Goal: Information Seeking & Learning: Learn about a topic

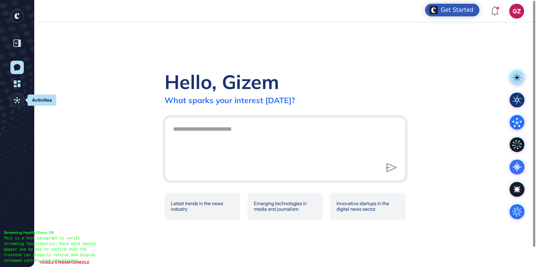
click at [19, 100] on icon at bounding box center [17, 100] width 7 height 7
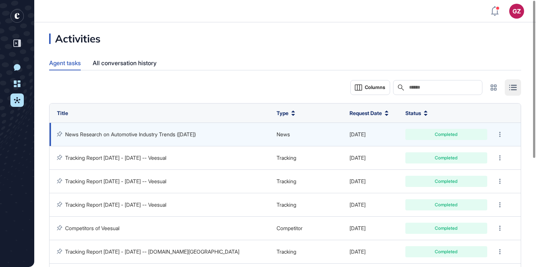
click at [107, 137] on link "News Research on Automotive Industry Trends (Sep 2025)" at bounding box center [130, 134] width 131 height 6
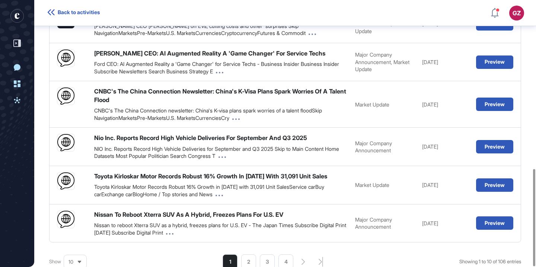
scroll to position [462, 0]
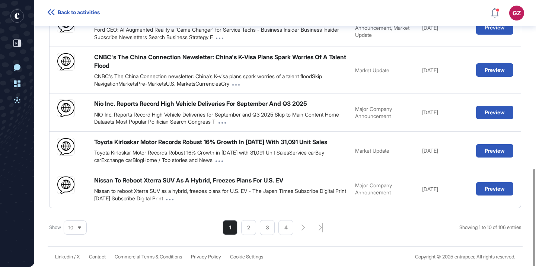
click at [72, 226] on span "10" at bounding box center [70, 228] width 5 height 6
click at [74, 209] on li "75" at bounding box center [75, 210] width 18 height 15
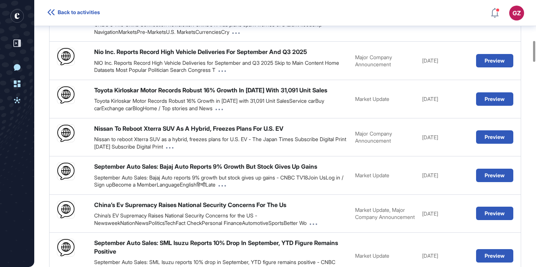
scroll to position [516, 0]
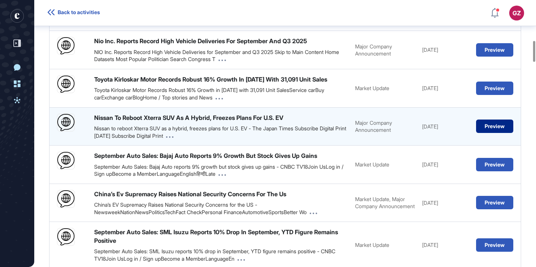
click at [501, 129] on button "Preview" at bounding box center [494, 125] width 37 height 13
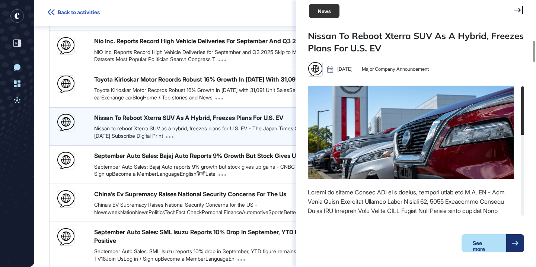
scroll to position [3, 0]
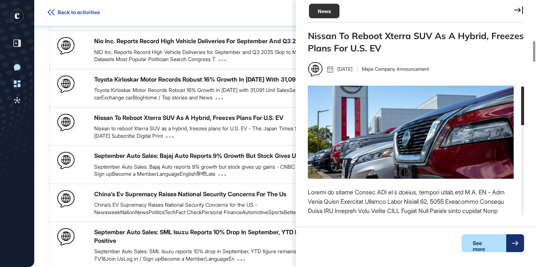
click at [361, 45] on div "Nissan To Reboot Xterra SUV As A Hybrid, Freezes Plans For U.S. EV" at bounding box center [416, 42] width 216 height 25
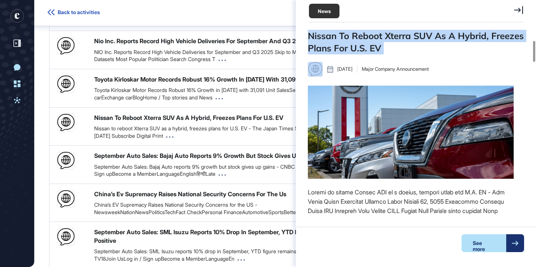
click at [361, 45] on div "Nissan To Reboot Xterra SUV As A Hybrid, Freezes Plans For U.S. EV" at bounding box center [416, 42] width 216 height 25
click at [356, 54] on div at bounding box center [356, 54] width 0 height 0
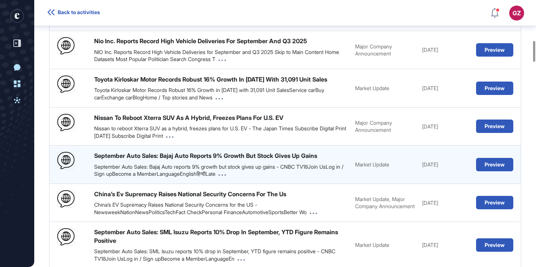
click at [289, 156] on div "September Auto Sales: Bajaj Auto Reports 9% Growth But Stock Gives Up Gains Sep…" at bounding box center [285, 164] width 472 height 38
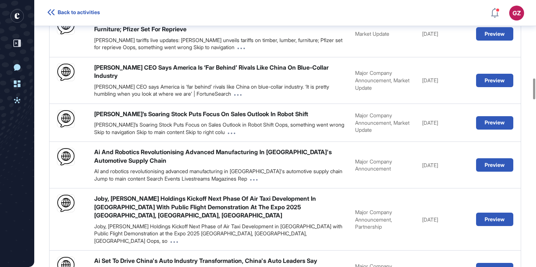
scroll to position [999, 0]
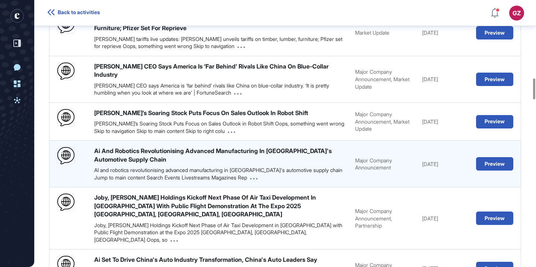
click at [284, 163] on div "Ai And Robotics Revolutionising Advanced Manufacturing In Spain's Automotive Su…" at bounding box center [220, 164] width 253 height 34
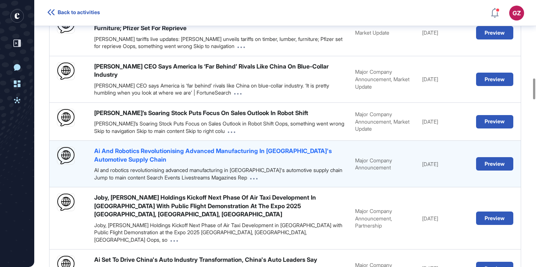
click at [285, 155] on div "Ai And Robotics Revolutionising Advanced Manufacturing In Spain's Automotive Su…" at bounding box center [220, 155] width 253 height 17
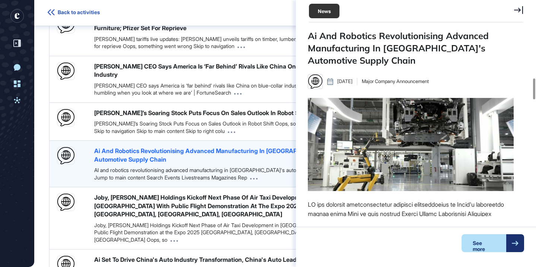
scroll to position [3, 0]
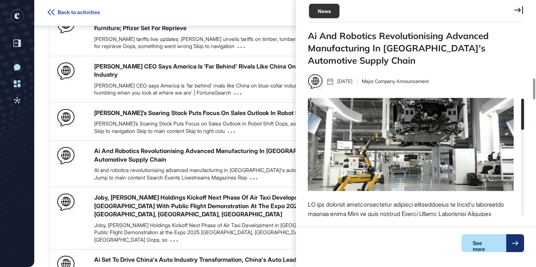
click at [381, 52] on div "Ai And Robotics Revolutionising Advanced Manufacturing In Spain's Automotive Su…" at bounding box center [416, 48] width 216 height 37
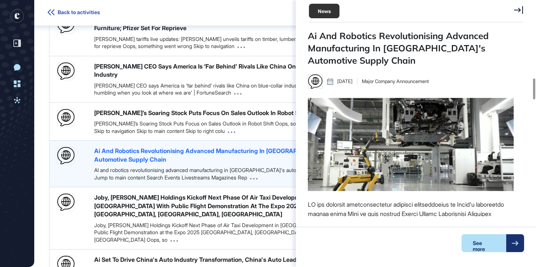
click at [208, 156] on div "Ai And Robotics Revolutionising Advanced Manufacturing In Spain's Automotive Su…" at bounding box center [220, 155] width 253 height 17
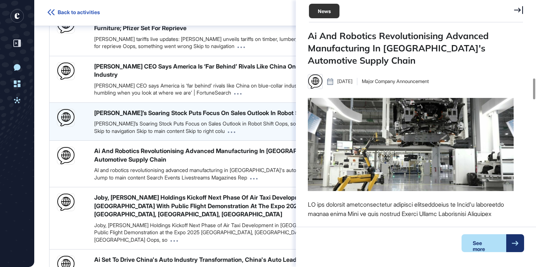
click at [189, 123] on div "Tesla’s Soaring Stock Puts Focus on Sales Outlook in Robot Shift Oops, somethin…" at bounding box center [220, 127] width 253 height 15
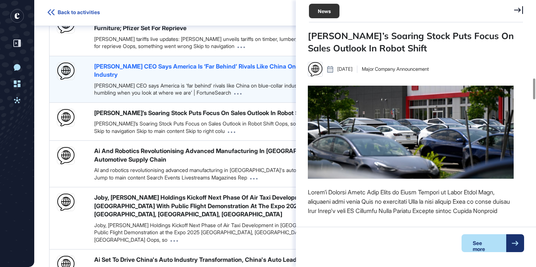
click at [213, 77] on div "Ford CEO Says America Is ‘Far Behind’ Rivals Like China On Blue-Collar Industry" at bounding box center [220, 70] width 253 height 17
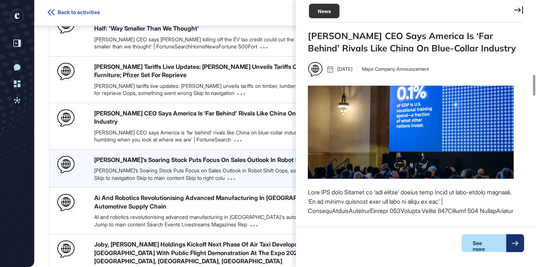
scroll to position [944, 0]
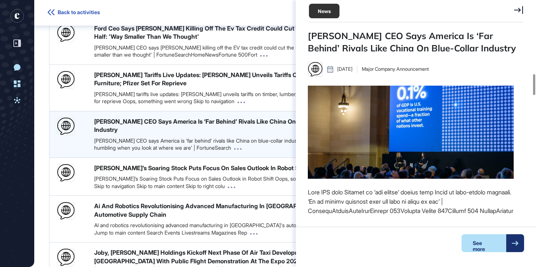
click at [214, 123] on div "Ford CEO Says America Is ‘Far Behind’ Rivals Like China On Blue-Collar Industry…" at bounding box center [285, 134] width 472 height 46
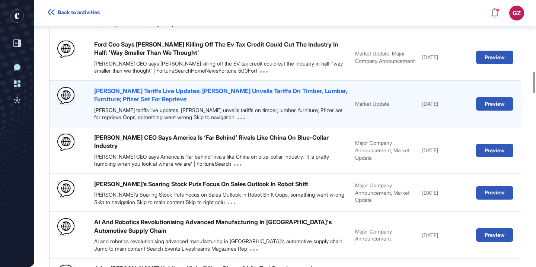
scroll to position [962, 0]
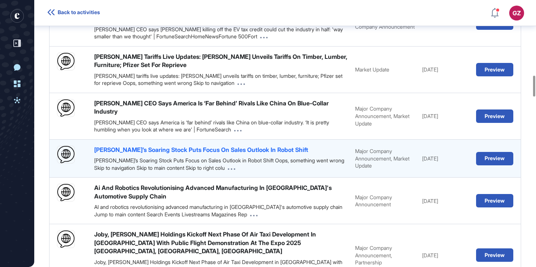
click at [218, 152] on div "Tesla’s Soaring Stock Puts Focus On Sales Outlook In Robot Shift" at bounding box center [201, 149] width 214 height 8
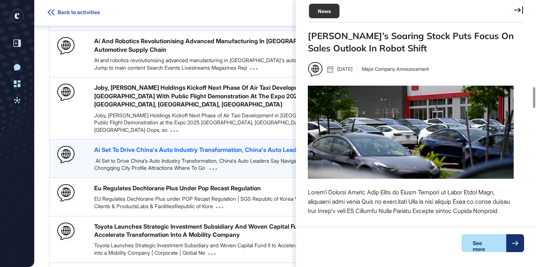
scroll to position [1110, 0]
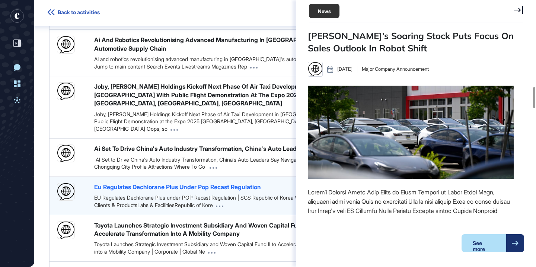
click at [184, 183] on div "Eu Regulates Dechlorane Plus Under Pop Recast Regulation" at bounding box center [177, 187] width 167 height 8
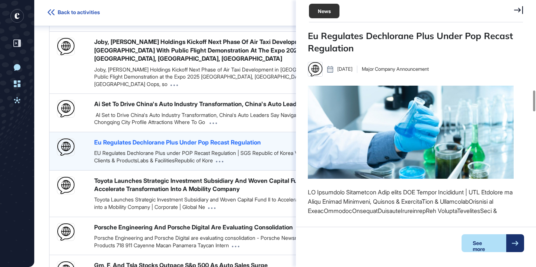
scroll to position [1157, 0]
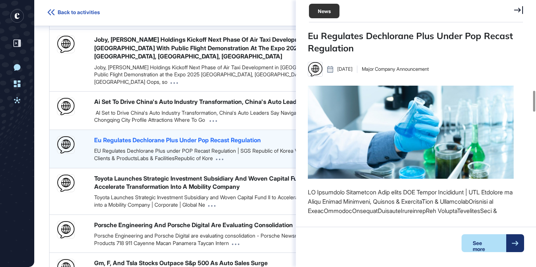
click at [184, 175] on div "Toyota Launches Strategic Investment Subsidiary And Woven Capital Fund II To Ac…" at bounding box center [220, 191] width 253 height 34
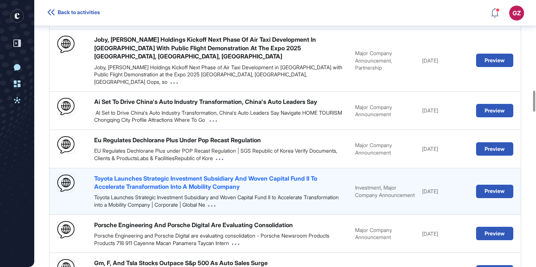
click at [188, 174] on div "Toyota Launches Strategic Investment Subsidiary And Woven Capital Fund II To Ac…" at bounding box center [220, 182] width 253 height 17
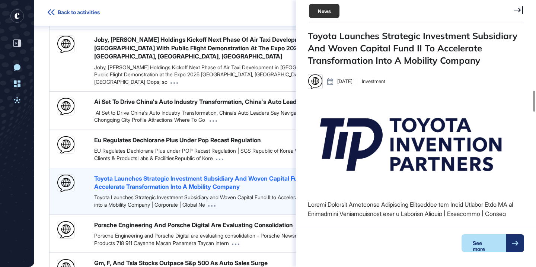
scroll to position [3, 0]
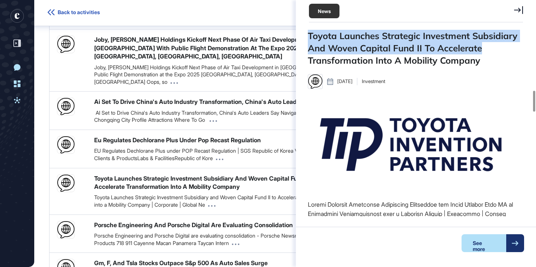
drag, startPoint x: 498, startPoint y: 53, endPoint x: 301, endPoint y: 35, distance: 197.2
click at [301, 35] on div "Toyota Launches Strategic Investment Subsidiary And Woven Capital Fund II To Ac…" at bounding box center [416, 145] width 240 height 230
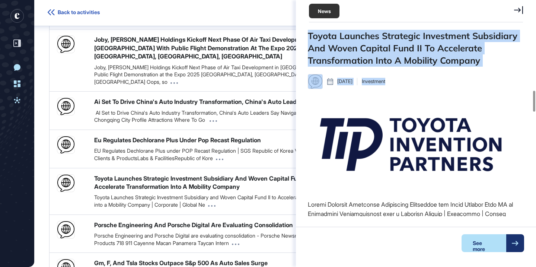
drag, startPoint x: 305, startPoint y: 33, endPoint x: 472, endPoint y: 74, distance: 171.6
click at [472, 74] on div "Toyota Launches Strategic Investment Subsidiary And Woven Capital Fund II To Ac…" at bounding box center [416, 145] width 240 height 230
click at [467, 89] on div at bounding box center [467, 89] width 0 height 0
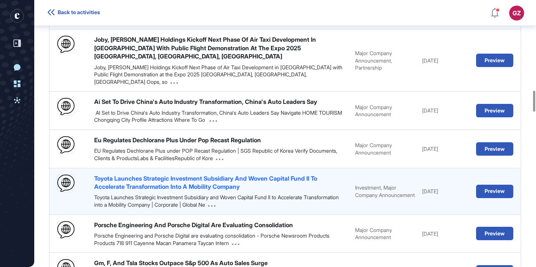
click at [298, 174] on div "Toyota Launches Strategic Investment Subsidiary And Woven Capital Fund II To Ac…" at bounding box center [220, 182] width 253 height 17
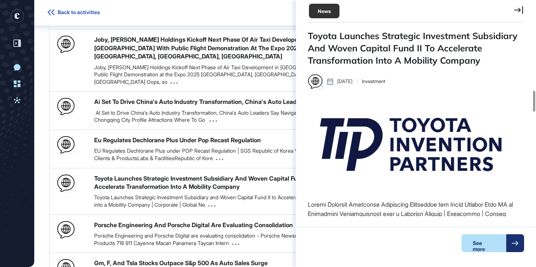
scroll to position [118, 206]
click at [483, 252] on div "See more" at bounding box center [419, 243] width 253 height 33
click at [484, 247] on div "See more" at bounding box center [483, 243] width 45 height 18
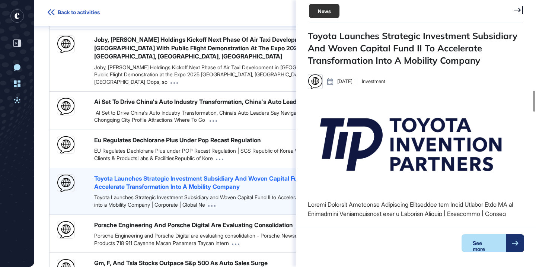
click at [214, 174] on div "Toyota Launches Strategic Investment Subsidiary And Woven Capital Fund II To Ac…" at bounding box center [220, 182] width 253 height 17
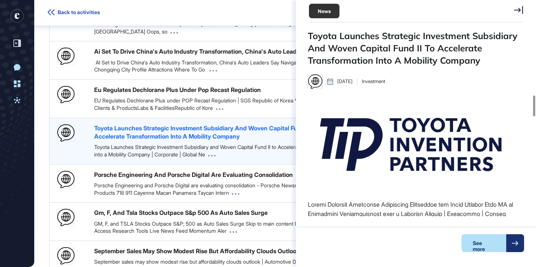
scroll to position [1230, 0]
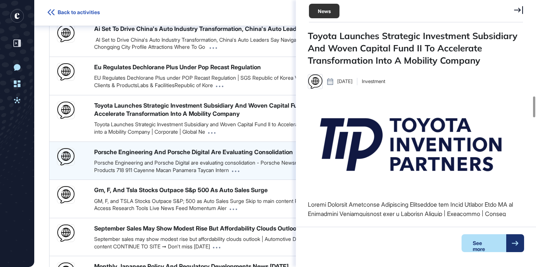
click at [220, 159] on div "Porsche Engineering and Porsche Digital are evaluating consolidation - Porsche …" at bounding box center [220, 166] width 253 height 15
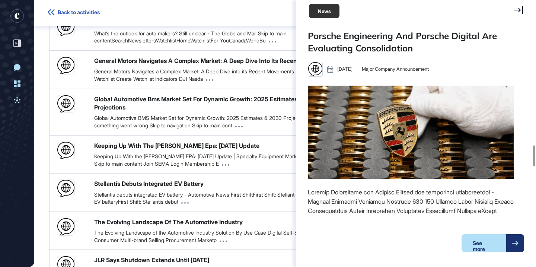
scroll to position [1981, 0]
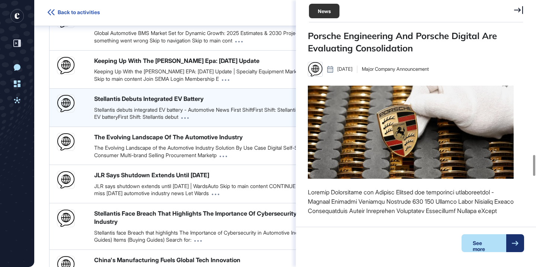
click at [230, 106] on div "Stellantis debuts integrated EV battery - Automotive News First ShiftFirst Shif…" at bounding box center [220, 113] width 253 height 15
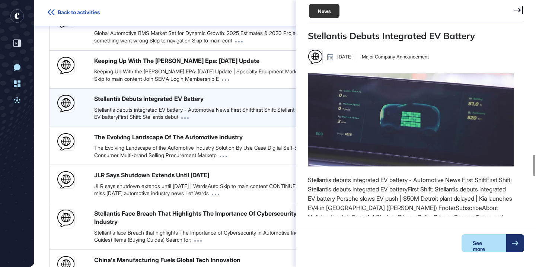
scroll to position [3, 0]
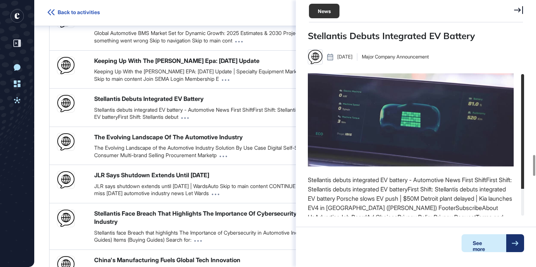
click at [475, 238] on div "See more" at bounding box center [483, 243] width 45 height 18
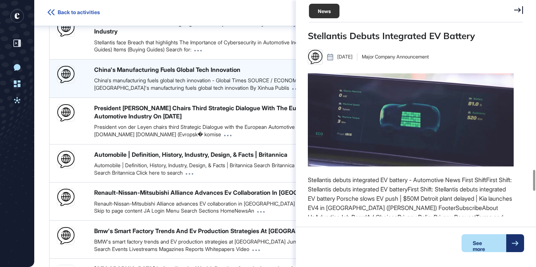
scroll to position [2173, 0]
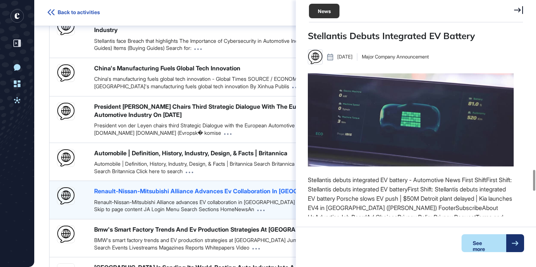
click at [168, 187] on div "Renault-Nissan-Mitsubishi Alliance Advances Ev Collaboration In Europe" at bounding box center [216, 191] width 245 height 8
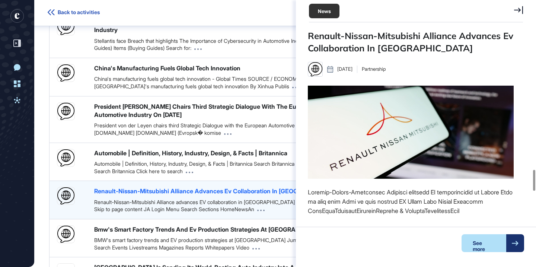
scroll to position [3, 0]
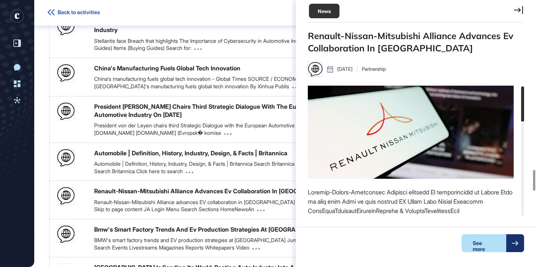
click at [424, 54] on div "Renault-Nissan-Mitsubishi Alliance Advances Ev Collaboration In Europe" at bounding box center [416, 42] width 216 height 25
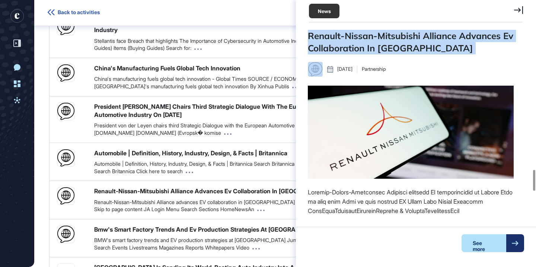
click at [424, 54] on div "Renault-Nissan-Mitsubishi Alliance Advances Ev Collaboration In Europe" at bounding box center [416, 42] width 216 height 25
click at [420, 54] on div at bounding box center [420, 54] width 0 height 0
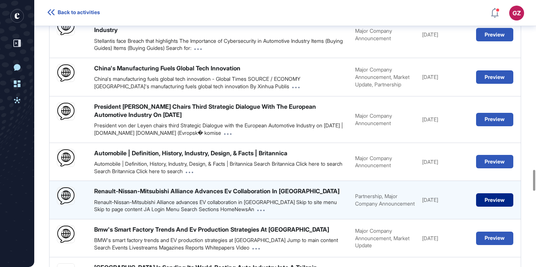
click at [489, 193] on button "Preview" at bounding box center [494, 199] width 37 height 13
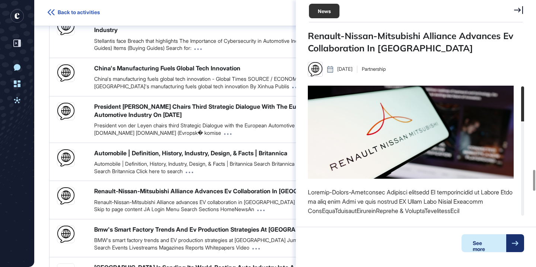
click at [485, 247] on div "See more" at bounding box center [483, 243] width 45 height 18
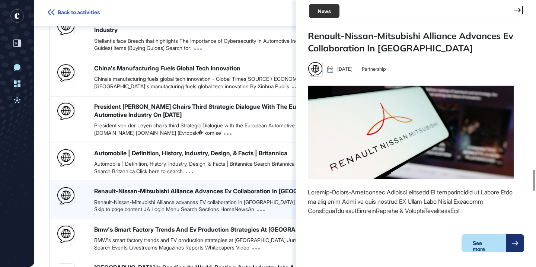
click at [176, 198] on div "Renault-Nissan-Mitsubishi Alliance advances EV collaboration in Europe Skip to …" at bounding box center [220, 205] width 253 height 15
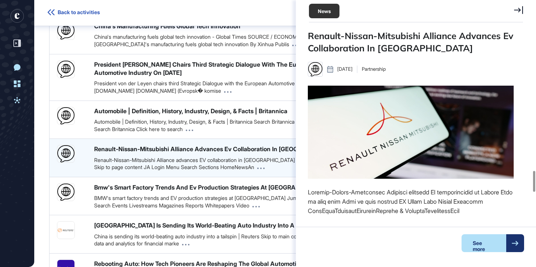
scroll to position [2254, 0]
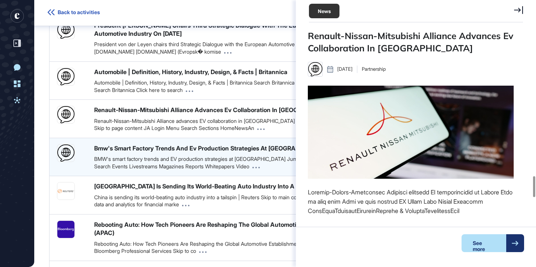
click at [183, 155] on div "BMW's smart factory trends and EV production strategies at Debrecen Jump to mai…" at bounding box center [220, 162] width 253 height 15
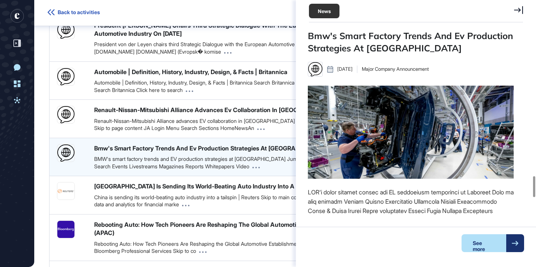
scroll to position [3, 0]
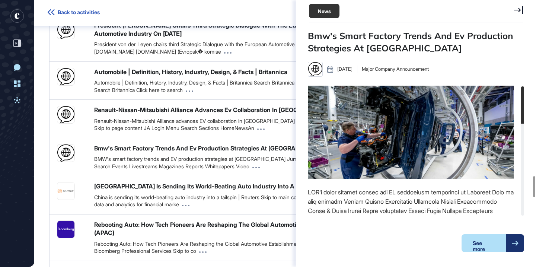
click at [421, 50] on div "Bmw's Smart Factory Trends And Ev Production Strategies At Debrecen" at bounding box center [416, 42] width 216 height 25
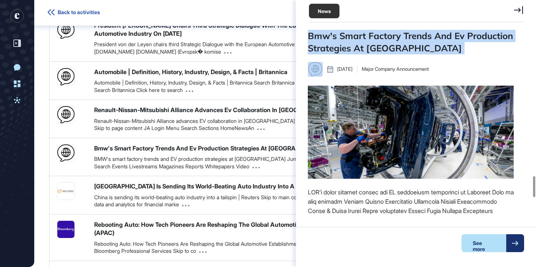
click at [421, 50] on div "Bmw's Smart Factory Trends And Ev Production Strategies At Debrecen" at bounding box center [416, 42] width 216 height 25
click at [417, 54] on div at bounding box center [417, 54] width 0 height 0
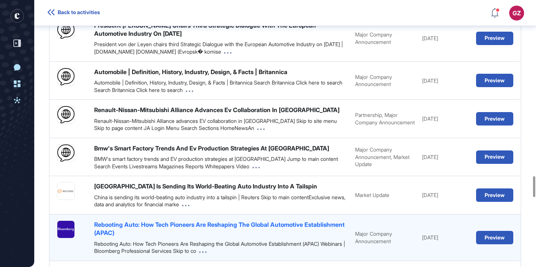
click at [277, 220] on div "Rebooting Auto: How Tech Pioneers Are Reshaping The Global Automotive Establish…" at bounding box center [220, 228] width 253 height 17
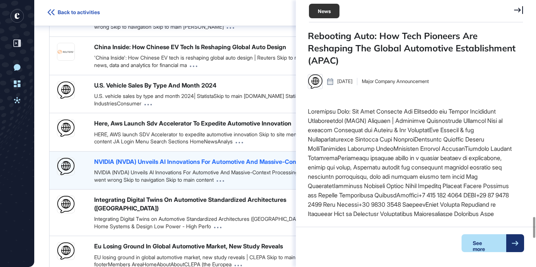
scroll to position [2777, 0]
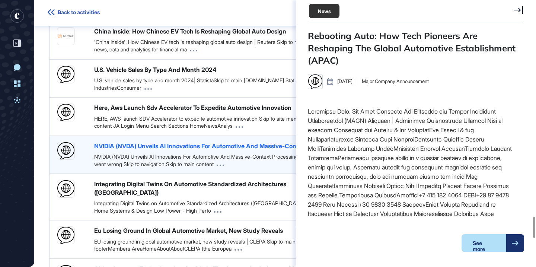
click at [247, 142] on div "NVIDIA (NVDA) Unveils AI Innovations For Automotive And Massive-Context Process…" at bounding box center [216, 146] width 245 height 8
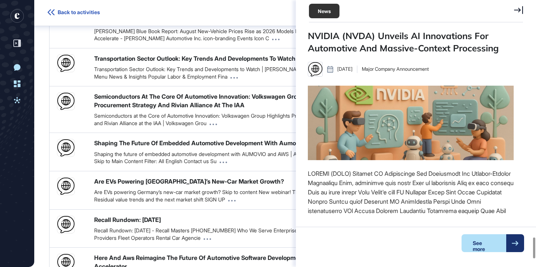
scroll to position [3140, 0]
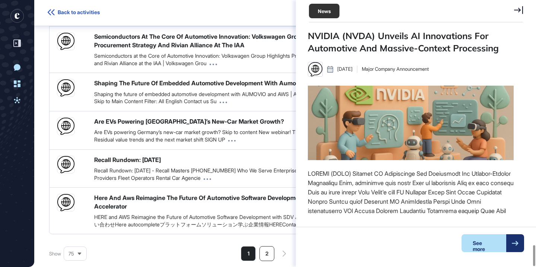
click at [266, 246] on li "2" at bounding box center [266, 253] width 15 height 15
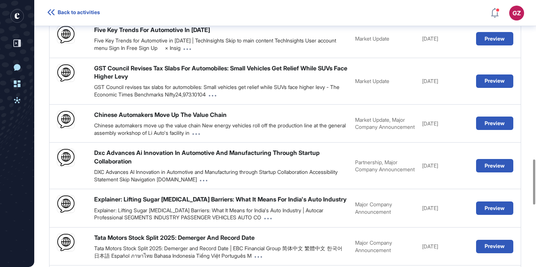
scroll to position [909, 0]
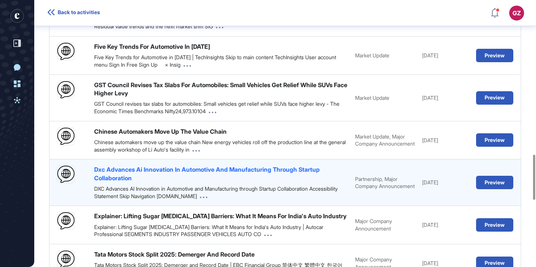
click at [257, 182] on div "Dxc Advances Ai Innovation In Automotive And Manufacturing Through Startup Coll…" at bounding box center [220, 173] width 253 height 17
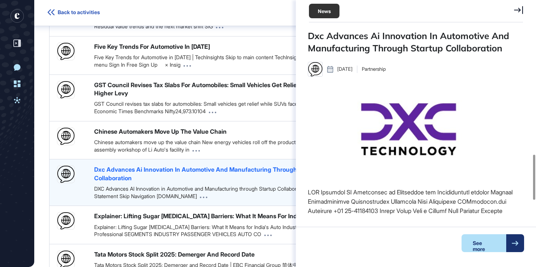
scroll to position [131, 206]
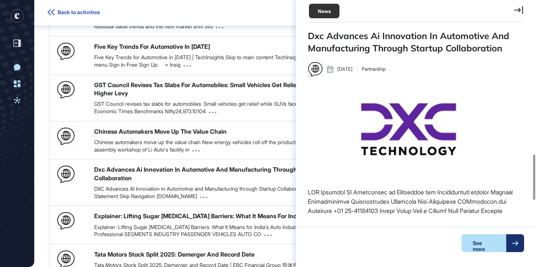
click at [443, 51] on div "Dxc Advances Ai Innovation In Automotive And Manufacturing Through Startup Coll…" at bounding box center [416, 42] width 216 height 25
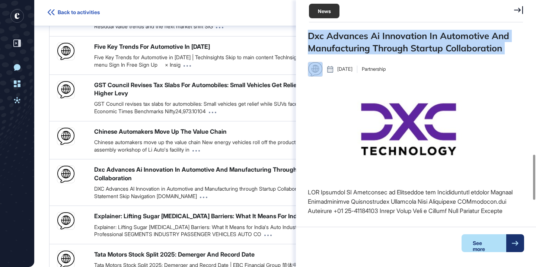
click at [443, 51] on div "Dxc Advances Ai Innovation In Automotive And Manufacturing Through Startup Coll…" at bounding box center [416, 42] width 216 height 25
click at [438, 54] on div at bounding box center [438, 54] width 0 height 0
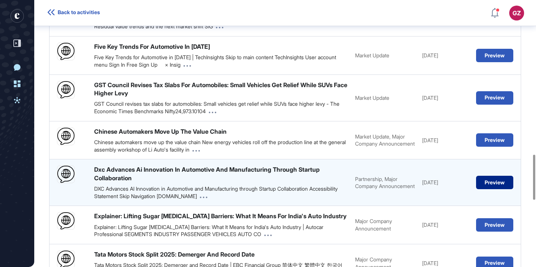
click at [487, 189] on button "Preview" at bounding box center [494, 182] width 37 height 13
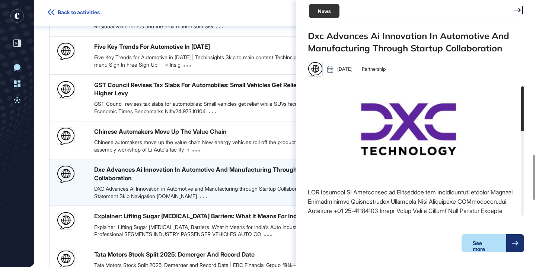
scroll to position [3, 0]
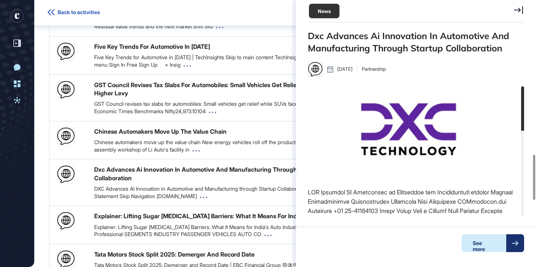
click at [490, 251] on div "See more" at bounding box center [483, 243] width 45 height 18
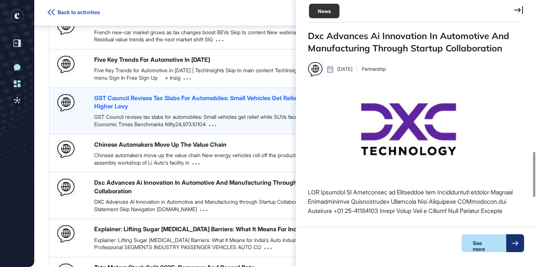
scroll to position [892, 0]
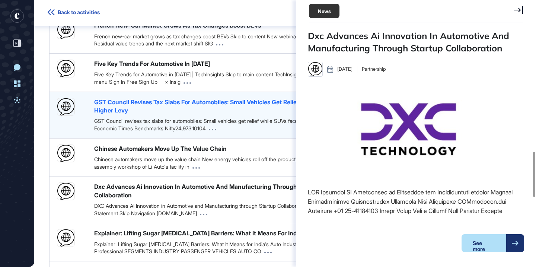
click at [205, 115] on div "GST Council Revises Tax Slabs For Automobiles: Small Vehicles Get Relief While …" at bounding box center [220, 106] width 253 height 17
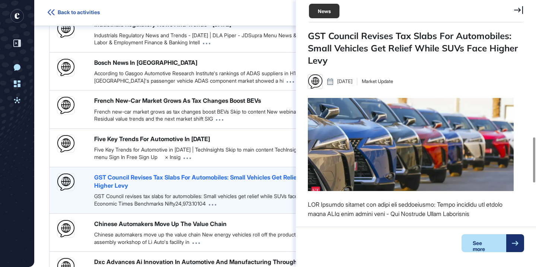
scroll to position [807, 0]
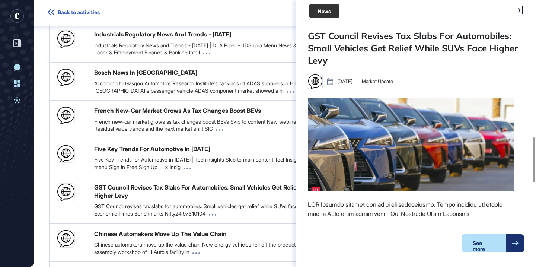
click at [343, 63] on div "GST Council Revises Tax Slabs For Automobiles: Small Vehicles Get Relief While …" at bounding box center [416, 48] width 216 height 37
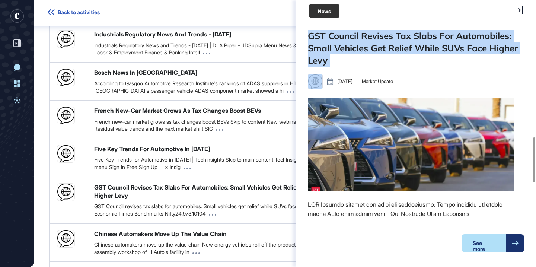
click at [343, 63] on div "GST Council Revises Tax Slabs For Automobiles: Small Vehicles Get Relief While …" at bounding box center [416, 48] width 216 height 37
click at [338, 67] on div at bounding box center [338, 67] width 0 height 0
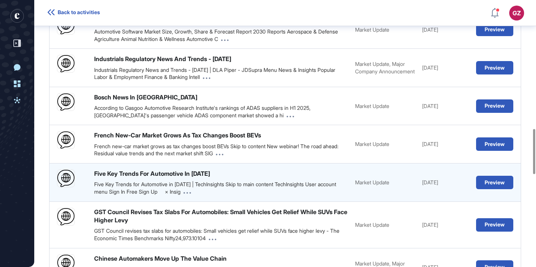
scroll to position [757, 0]
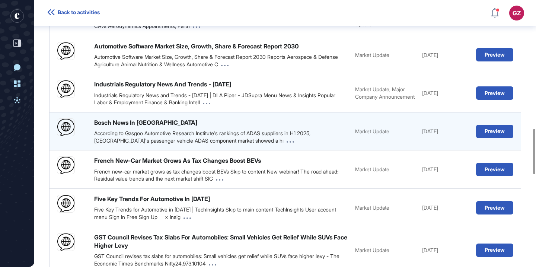
click at [234, 144] on div "According to Gasgoo Automotive Research Institute's rankings of ADAS suppliers …" at bounding box center [220, 136] width 253 height 15
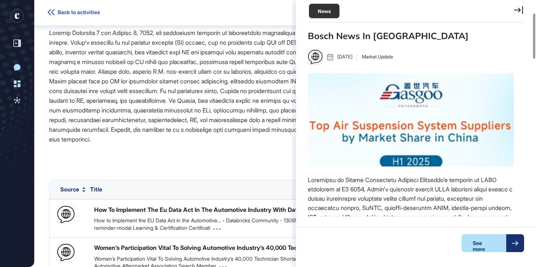
scroll to position [69, 0]
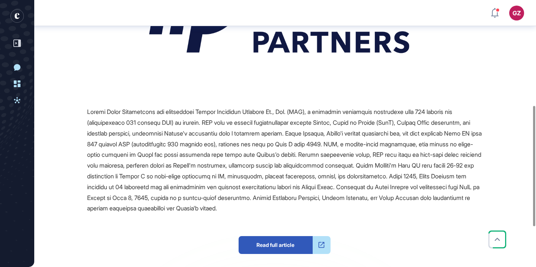
scroll to position [234, 0]
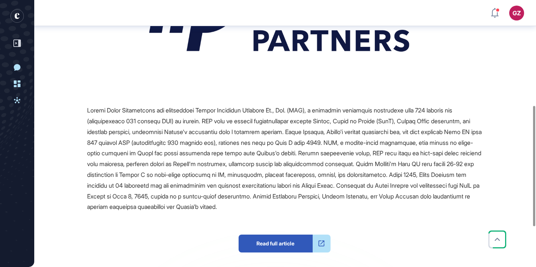
click at [264, 234] on span "Read full article" at bounding box center [275, 243] width 74 height 18
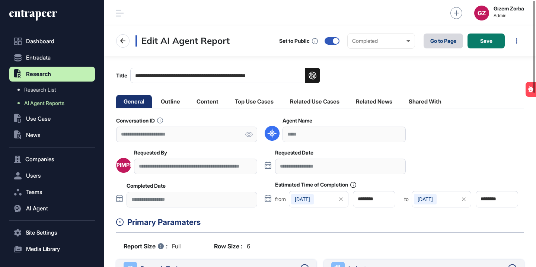
click at [438, 34] on link "Go to Page" at bounding box center [442, 40] width 39 height 15
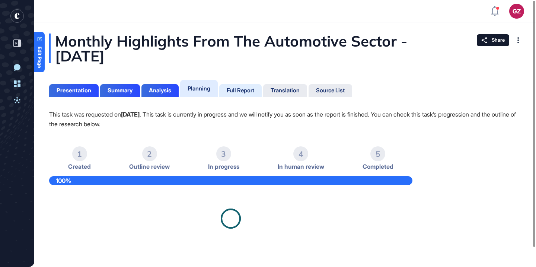
click at [243, 86] on div "Full Report" at bounding box center [240, 90] width 42 height 13
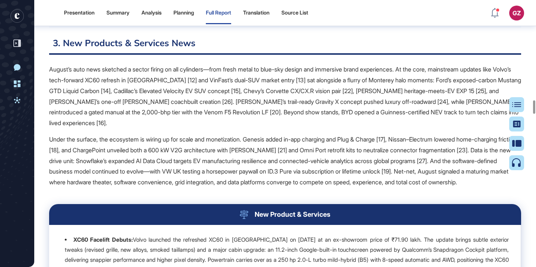
scroll to position [1933, 0]
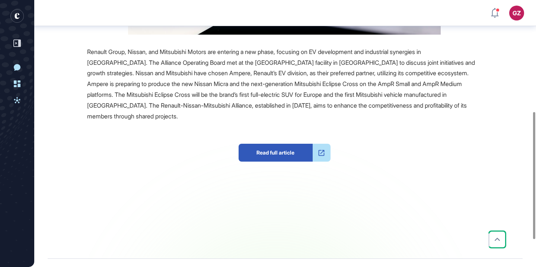
scroll to position [291, 0]
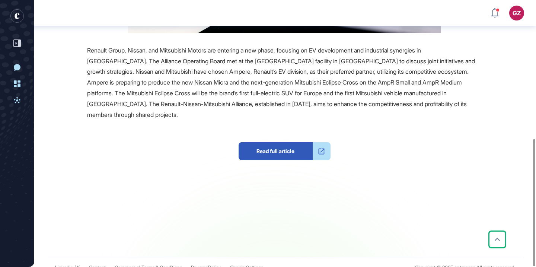
click at [291, 142] on span "Read full article" at bounding box center [275, 151] width 74 height 18
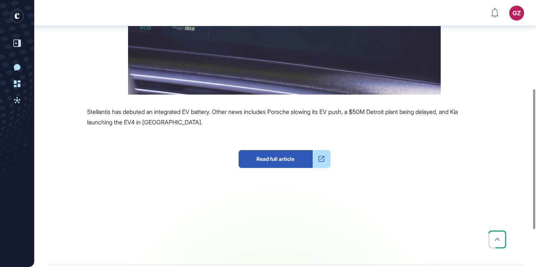
scroll to position [227, 0]
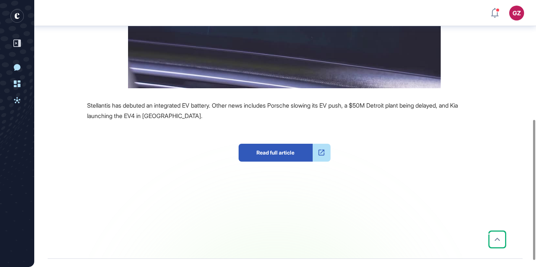
click at [282, 153] on span "Read full article" at bounding box center [275, 153] width 74 height 18
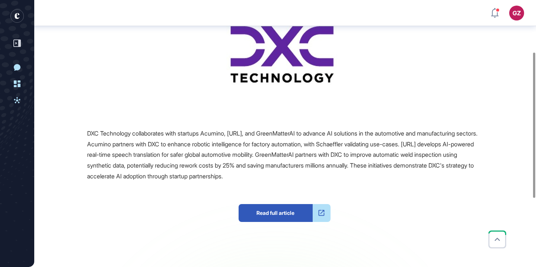
scroll to position [222, 0]
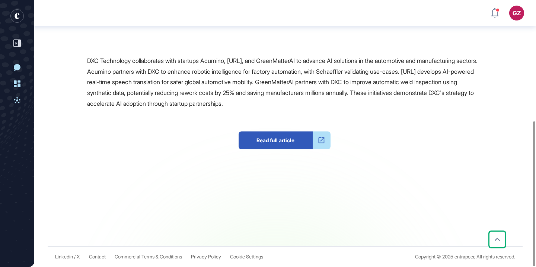
click at [271, 142] on span "Read full article" at bounding box center [275, 140] width 74 height 18
